Goal: Transaction & Acquisition: Purchase product/service

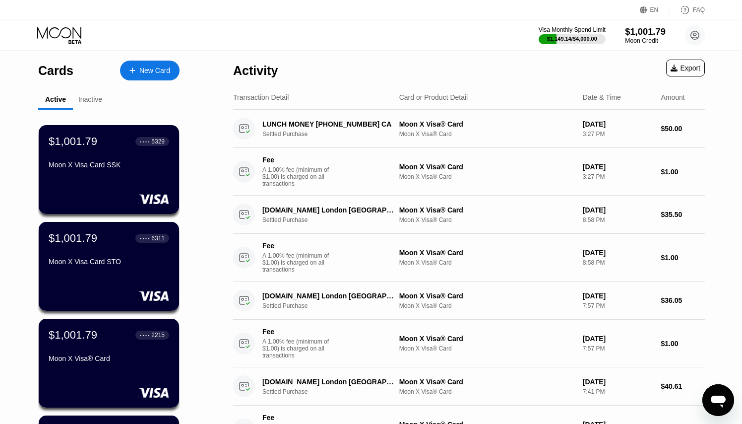
click at [633, 39] on div "Moon Credit" at bounding box center [645, 40] width 41 height 7
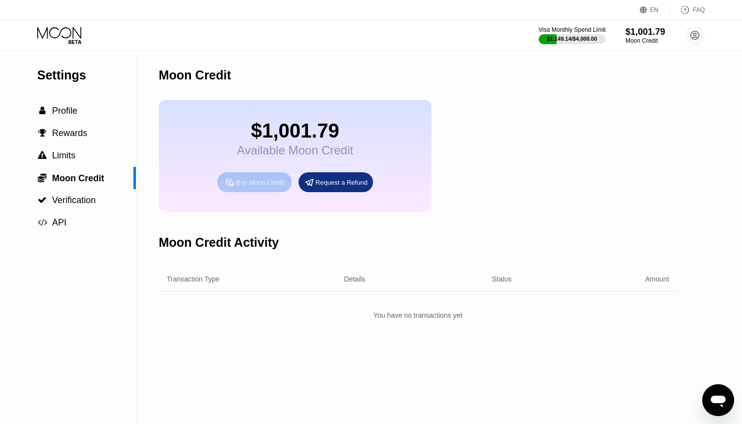
click at [260, 186] on div "Buy Moon Credit" at bounding box center [260, 182] width 48 height 8
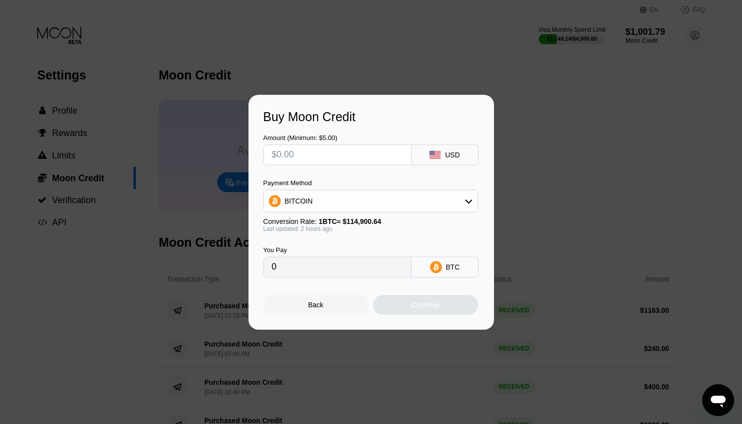
click at [449, 200] on div "BITCOIN" at bounding box center [371, 201] width 214 height 20
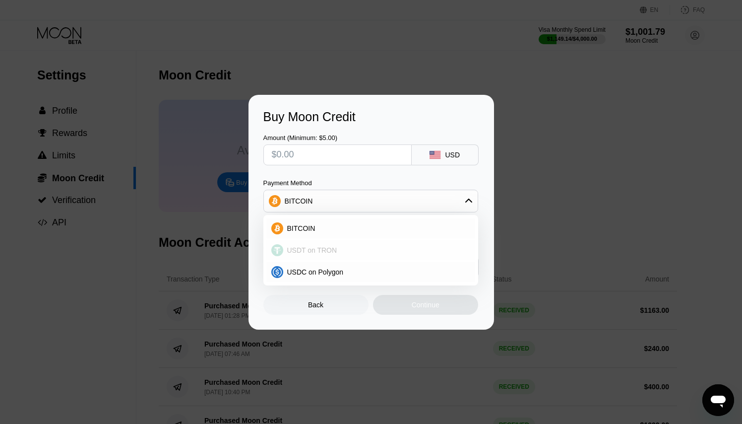
click at [351, 247] on div "USDT on TRON" at bounding box center [376, 250] width 187 height 8
type input "0.00"
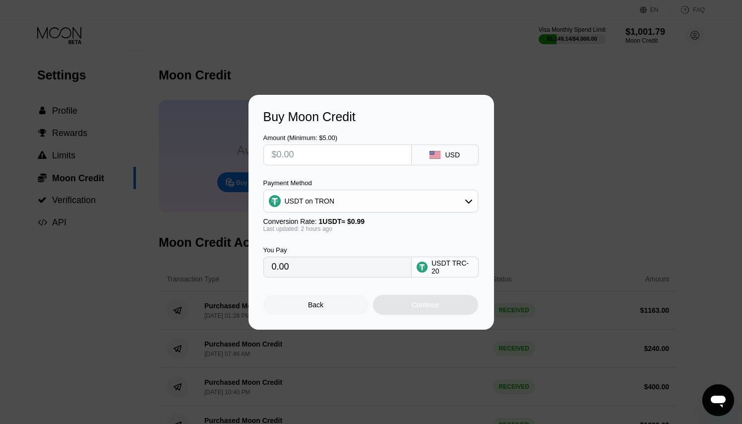
click at [387, 153] on input "text" at bounding box center [337, 155] width 131 height 20
type input "$5"
type input "5.05"
type input "$50"
type input "50.51"
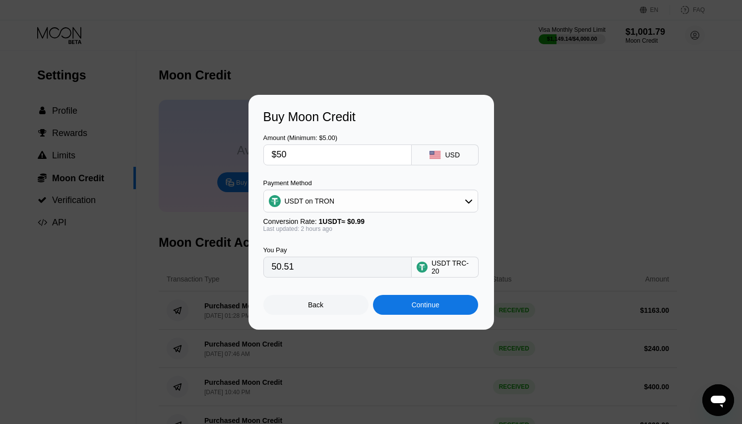
type input "$500"
type input "505.05"
drag, startPoint x: 300, startPoint y: 155, endPoint x: 268, endPoint y: 154, distance: 31.3
click at [268, 154] on div "$500" at bounding box center [337, 154] width 148 height 21
type input "$7"
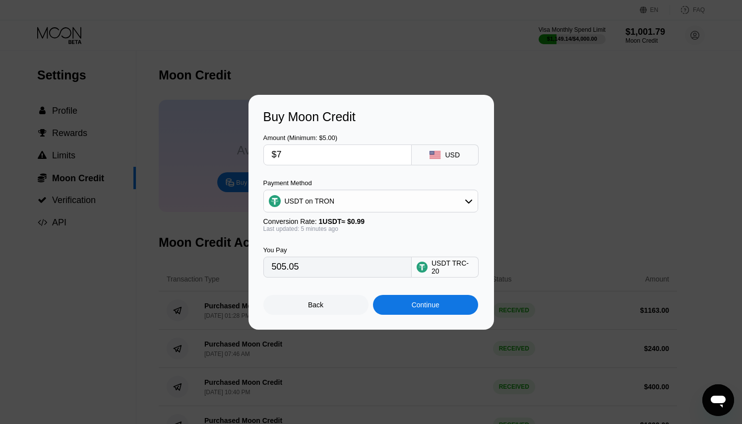
type input "7.07"
type input "$70"
type input "70.71"
type input "$700"
type input "707.07"
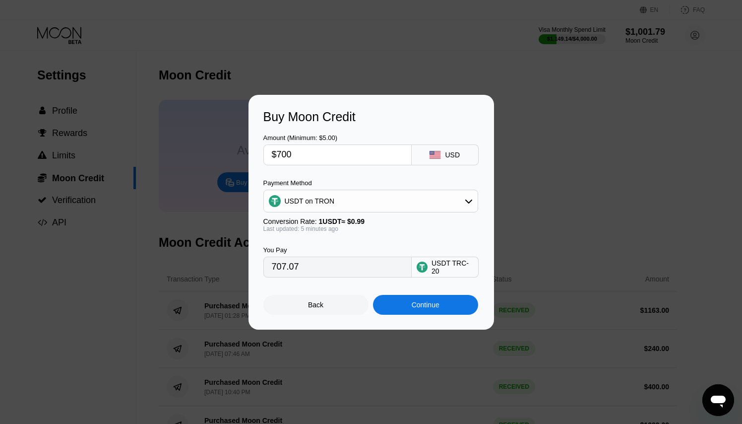
type input "$70"
type input "70.71"
type input "$7"
type input "7.07"
type input "$71"
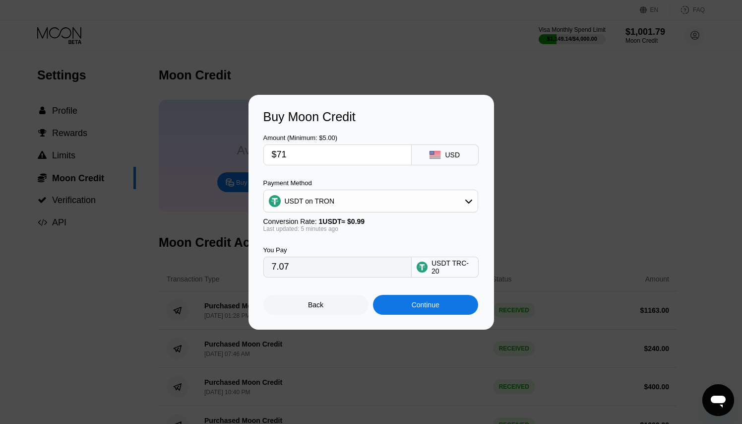
type input "71.72"
type input "$710"
type input "717.17"
drag, startPoint x: 283, startPoint y: 154, endPoint x: 301, endPoint y: 154, distance: 17.9
click at [301, 154] on input "$710" at bounding box center [337, 155] width 131 height 20
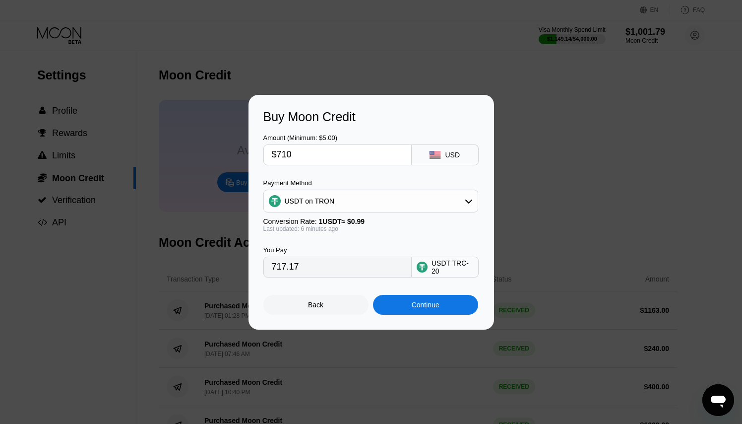
type input "$78"
type input "78.79"
type input "$7"
type input "7.07"
type input "$70"
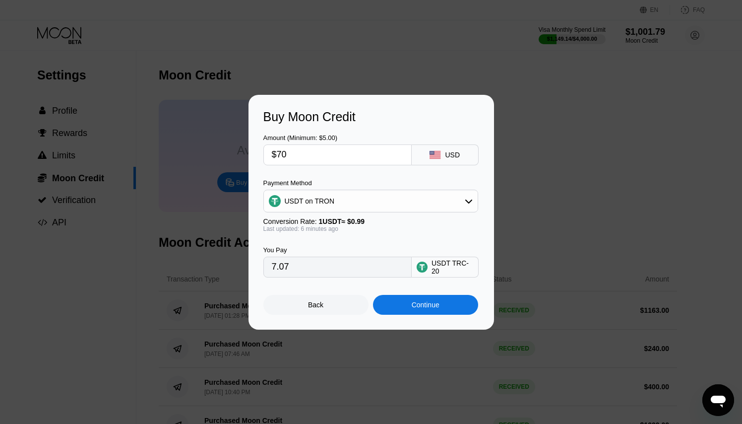
type input "70.71"
type input "$708"
type input "715.15"
type input "$705"
type input "712.12"
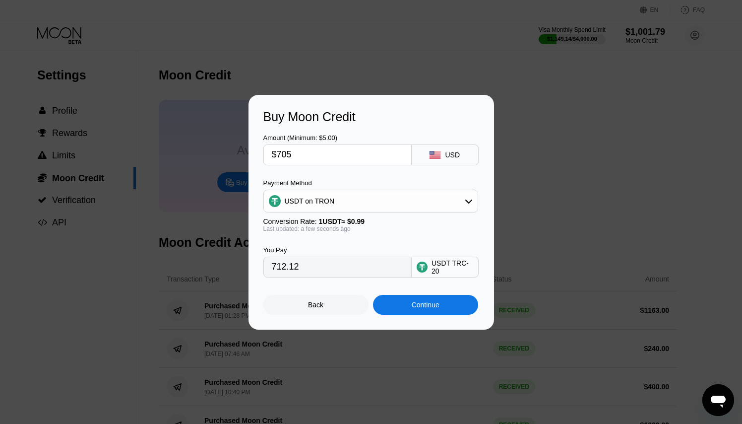
click at [293, 152] on input "$705" at bounding box center [337, 155] width 131 height 20
type input "$704"
type input "711.11"
type input "$704"
click at [403, 304] on div "Continue" at bounding box center [425, 305] width 105 height 20
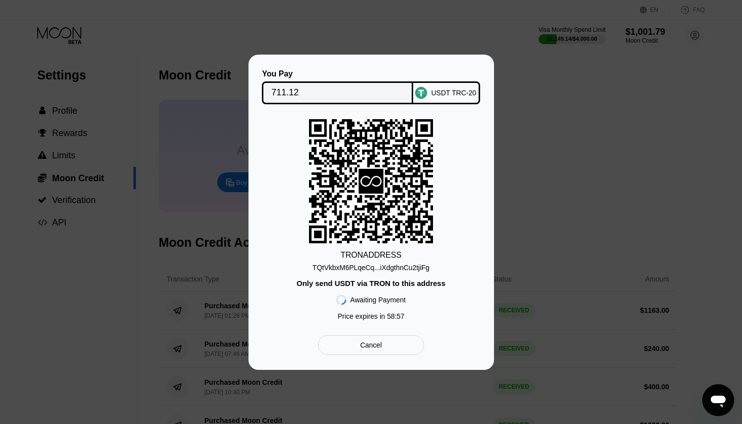
click at [398, 268] on div "TQtVkbxM6PLqeCq...iXdgthnCu2tjiFg" at bounding box center [371, 267] width 117 height 8
click at [387, 348] on div "Cancel" at bounding box center [371, 345] width 106 height 20
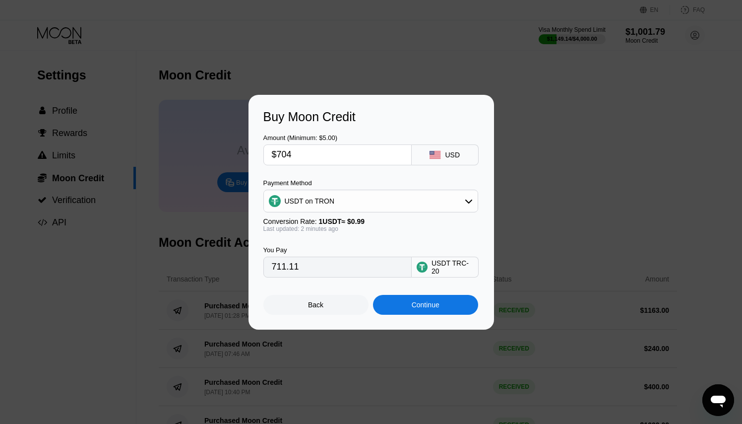
click at [291, 156] on input "$704" at bounding box center [337, 155] width 131 height 20
type input "$700"
type input "707.07"
type input "$700"
click at [412, 304] on div "Continue" at bounding box center [426, 305] width 28 height 8
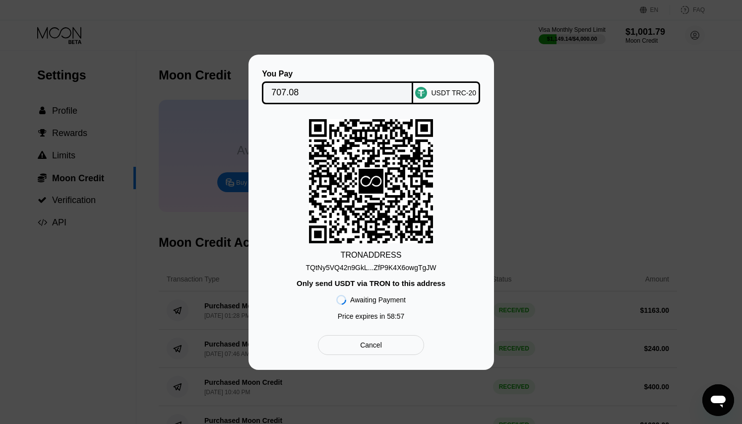
click at [366, 267] on div "TQtNy5VQ42n9GkL...ZfP9K4X6owgTgJW" at bounding box center [371, 267] width 130 height 8
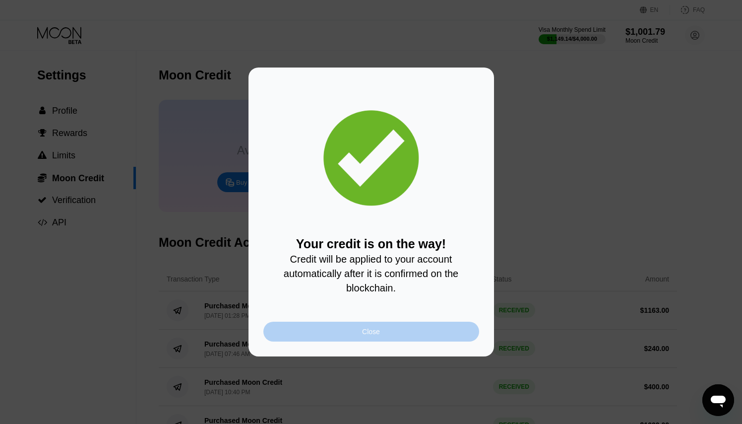
click at [393, 331] on div "Close" at bounding box center [371, 332] width 216 height 20
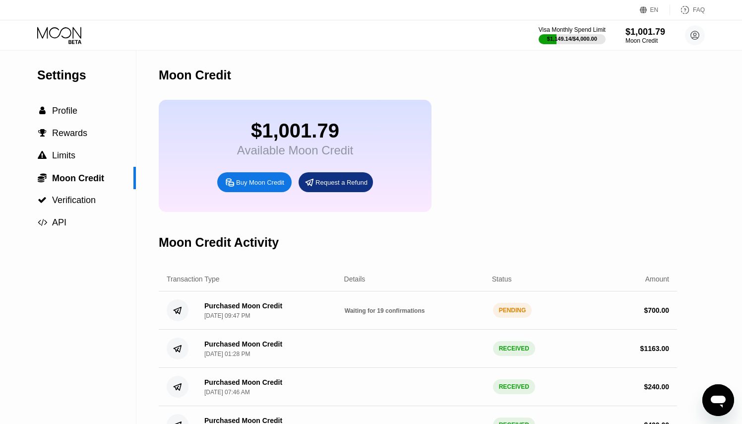
click at [67, 38] on icon at bounding box center [60, 35] width 46 height 17
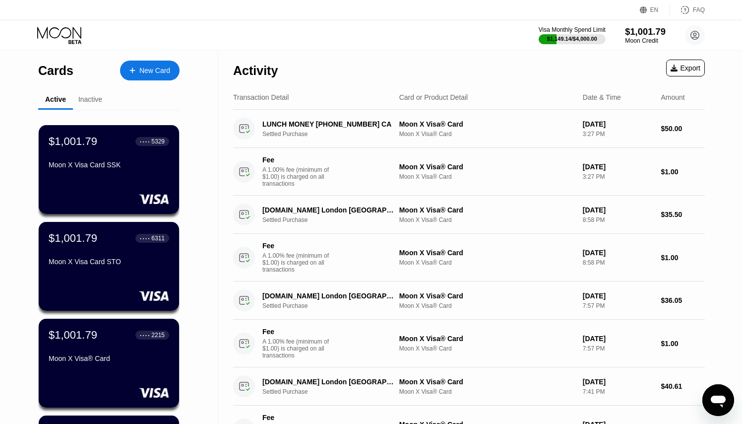
click at [641, 33] on div "$1,001.79" at bounding box center [645, 31] width 41 height 10
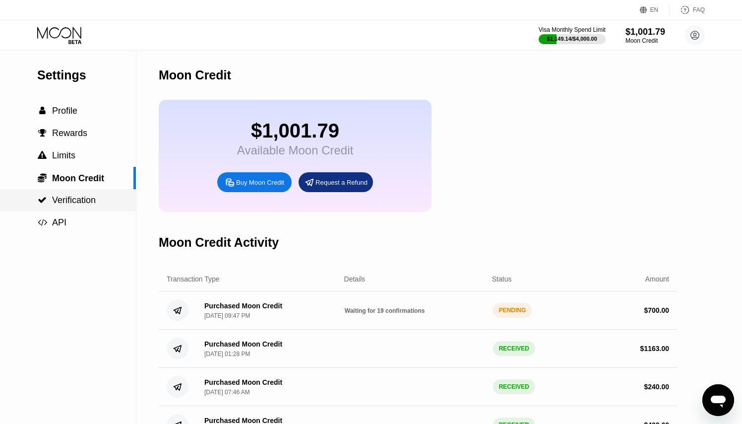
click at [61, 204] on span "Verification" at bounding box center [74, 200] width 44 height 10
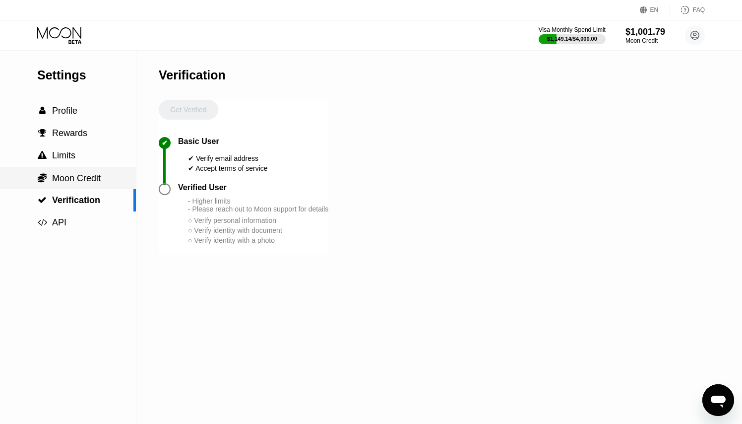
click at [68, 178] on span "Moon Credit" at bounding box center [76, 178] width 49 height 10
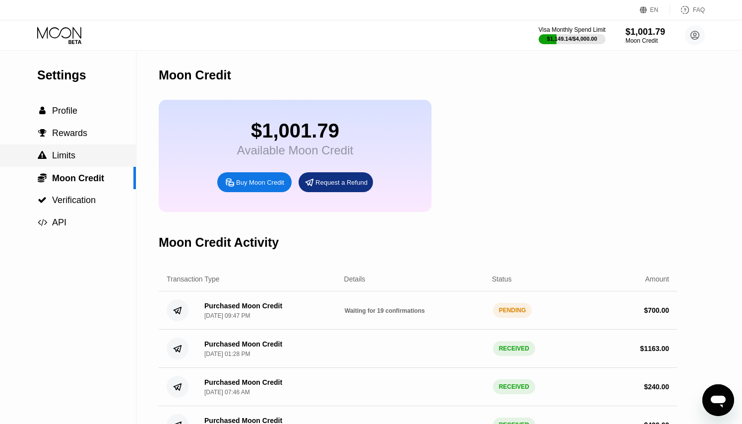
click at [64, 154] on span "Limits" at bounding box center [63, 155] width 23 height 10
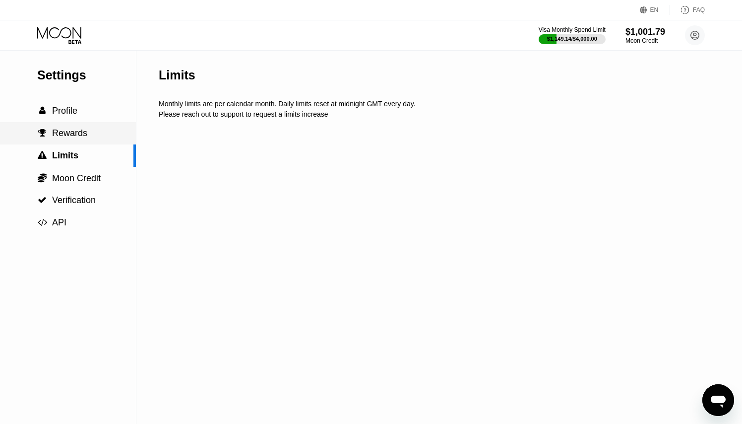
click at [66, 130] on span "Rewards" at bounding box center [69, 133] width 35 height 10
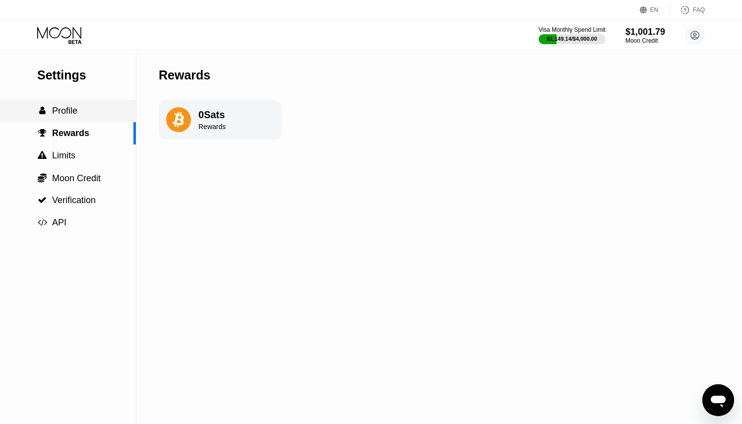
click at [66, 115] on span "Profile" at bounding box center [64, 111] width 25 height 10
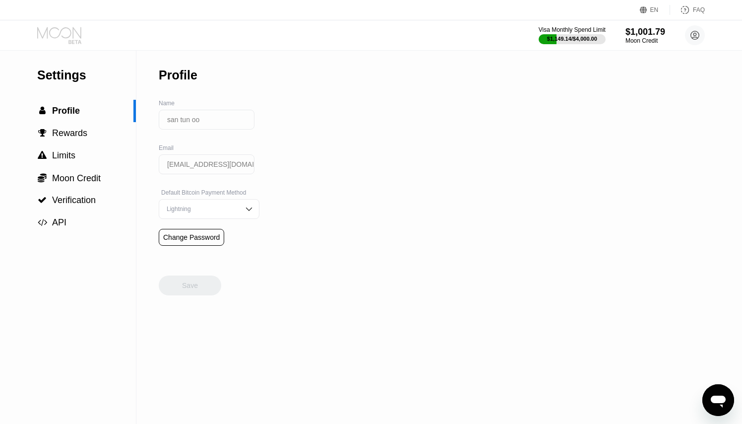
click at [67, 35] on icon at bounding box center [60, 35] width 46 height 17
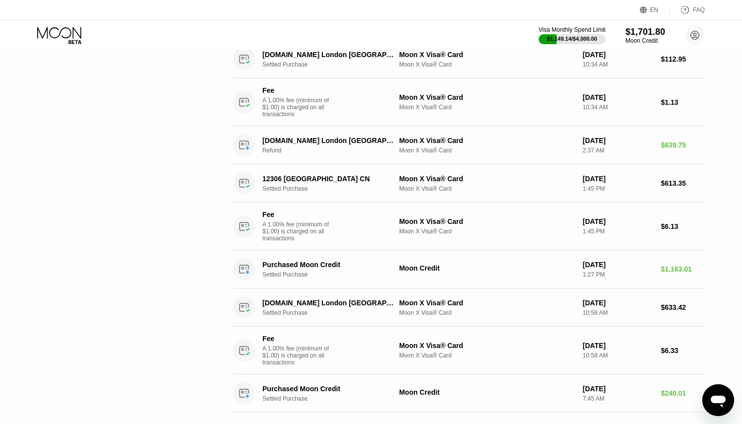
scroll to position [537, 0]
